Goal: Find specific page/section: Find specific page/section

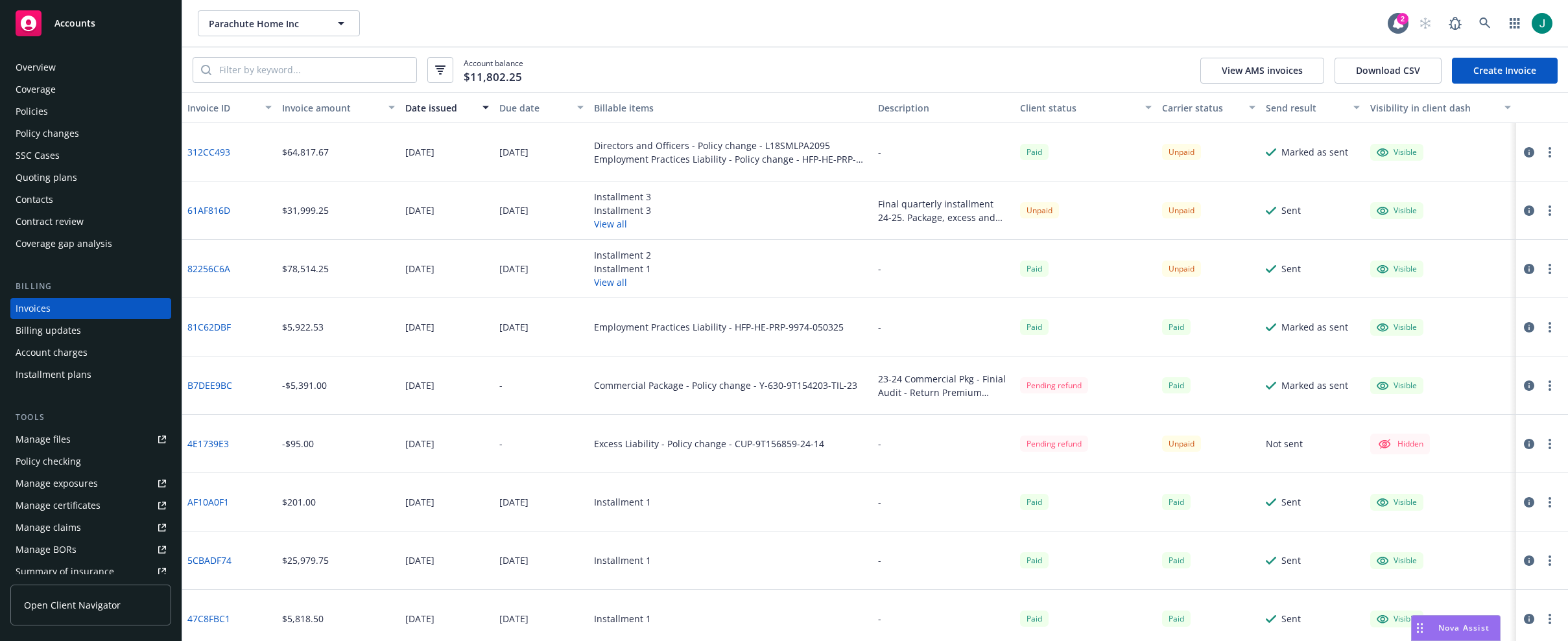
scroll to position [248, 0]
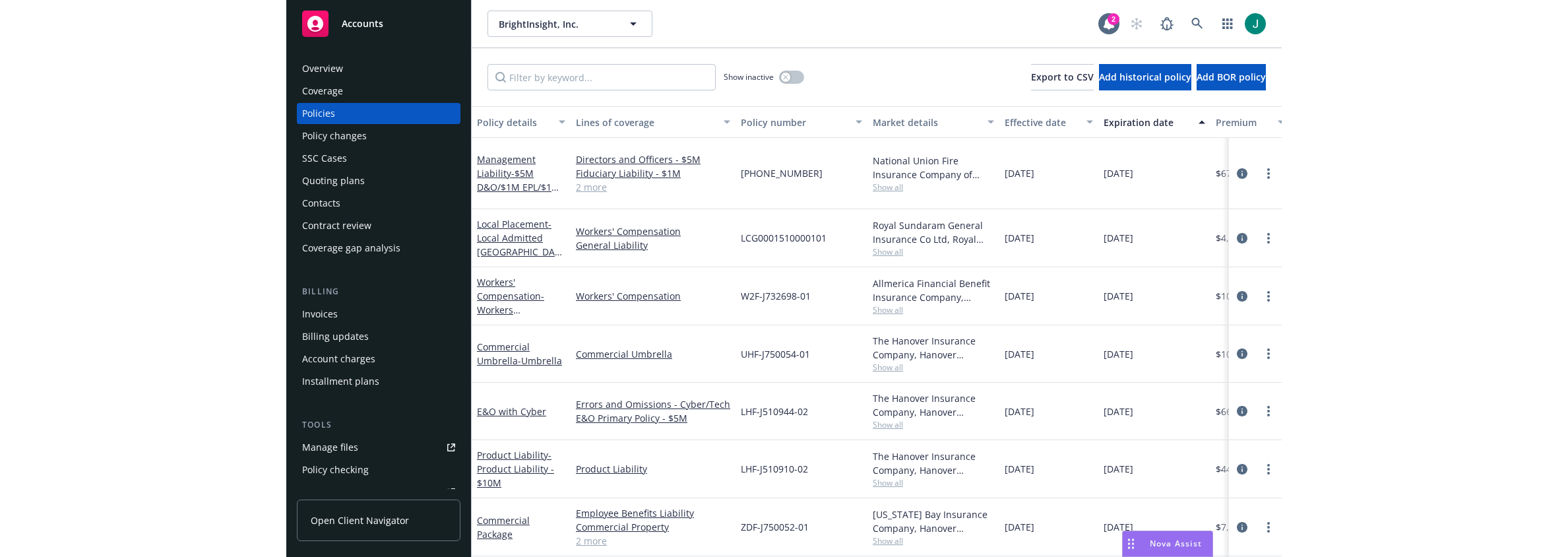
scroll to position [6, 0]
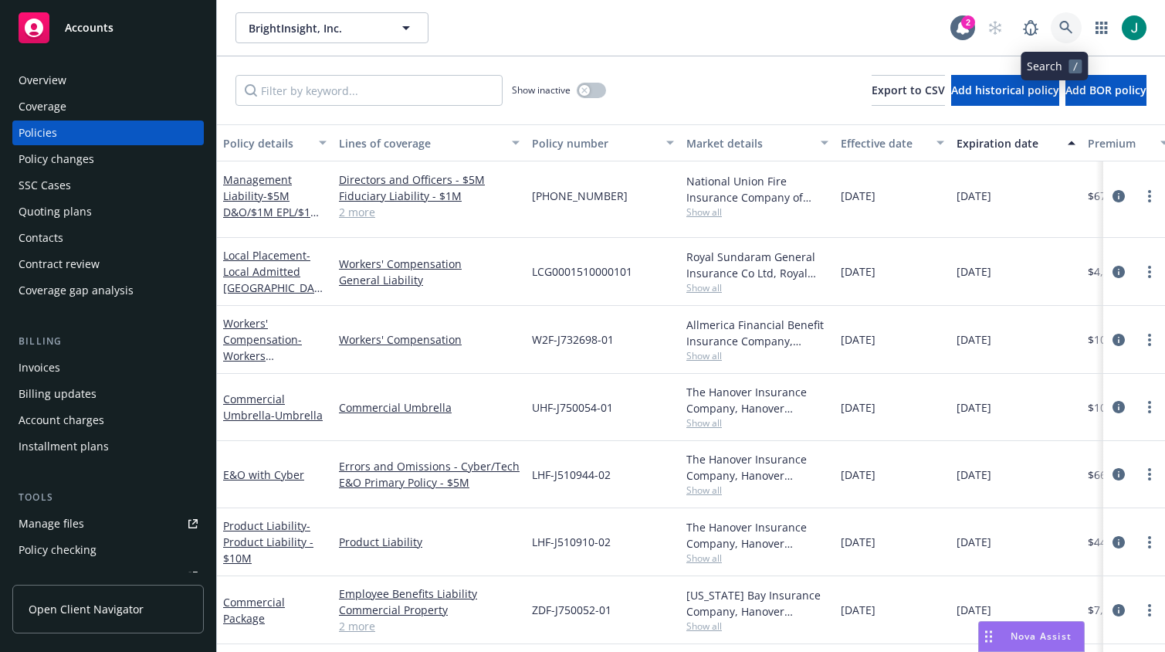
click at [1051, 24] on link at bounding box center [1066, 27] width 31 height 31
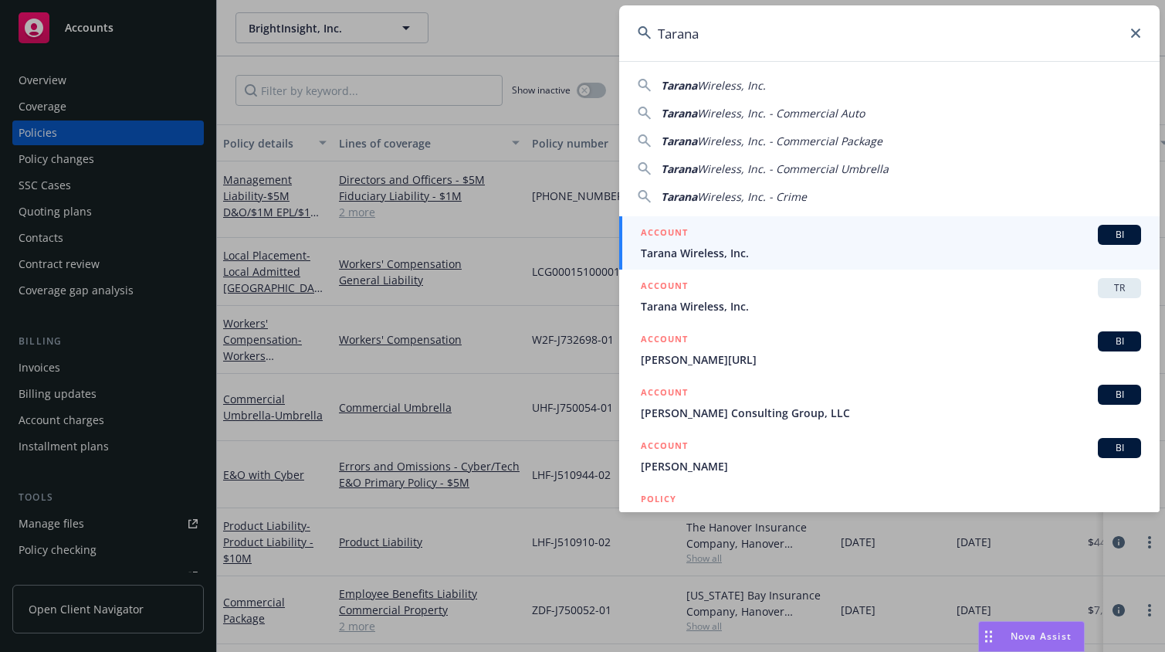
type input "Tarana"
click at [740, 255] on span "Tarana Wireless, Inc." at bounding box center [891, 253] width 500 height 16
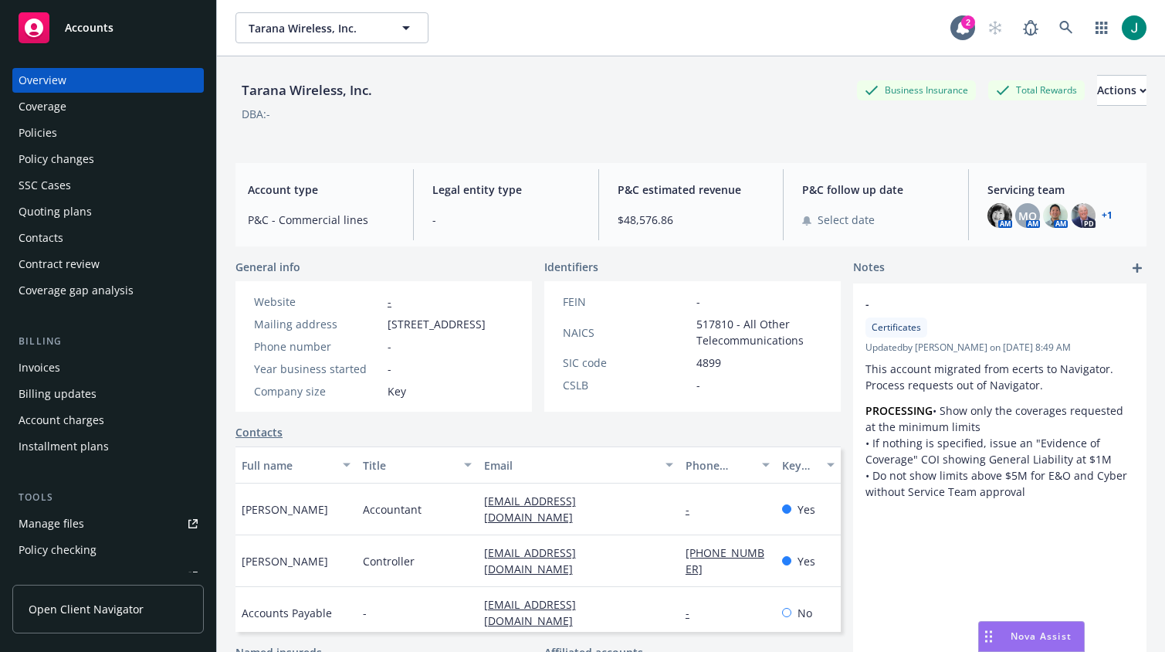
click at [61, 131] on div "Policies" at bounding box center [108, 132] width 179 height 25
